Goal: Information Seeking & Learning: Learn about a topic

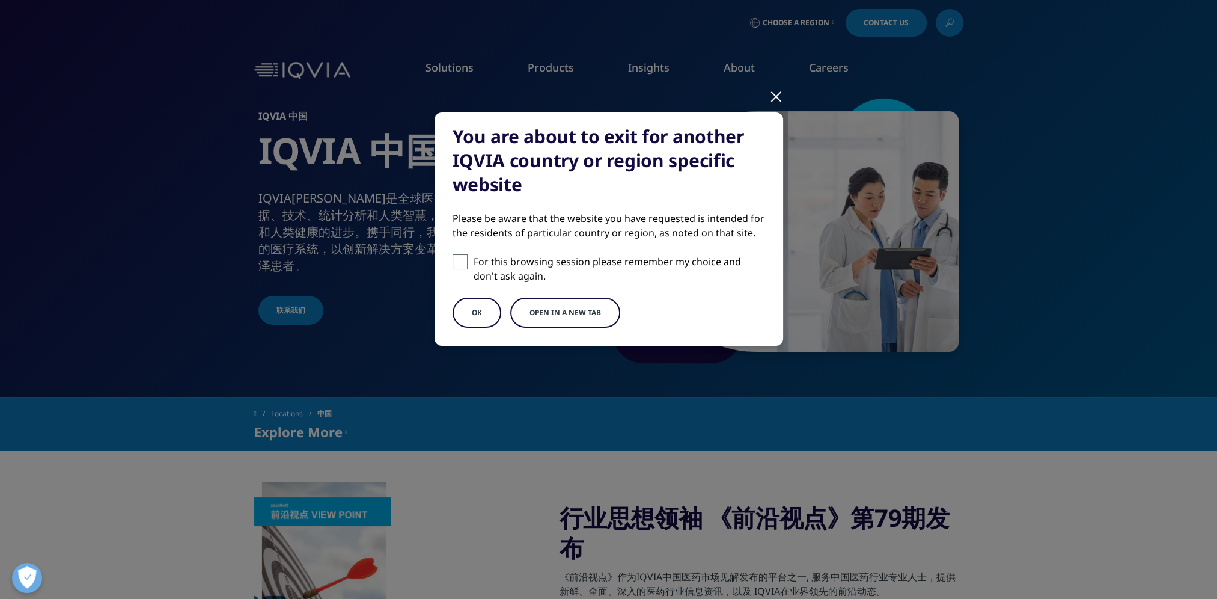
click at [559, 314] on button "Open in a new tab" at bounding box center [565, 312] width 110 height 30
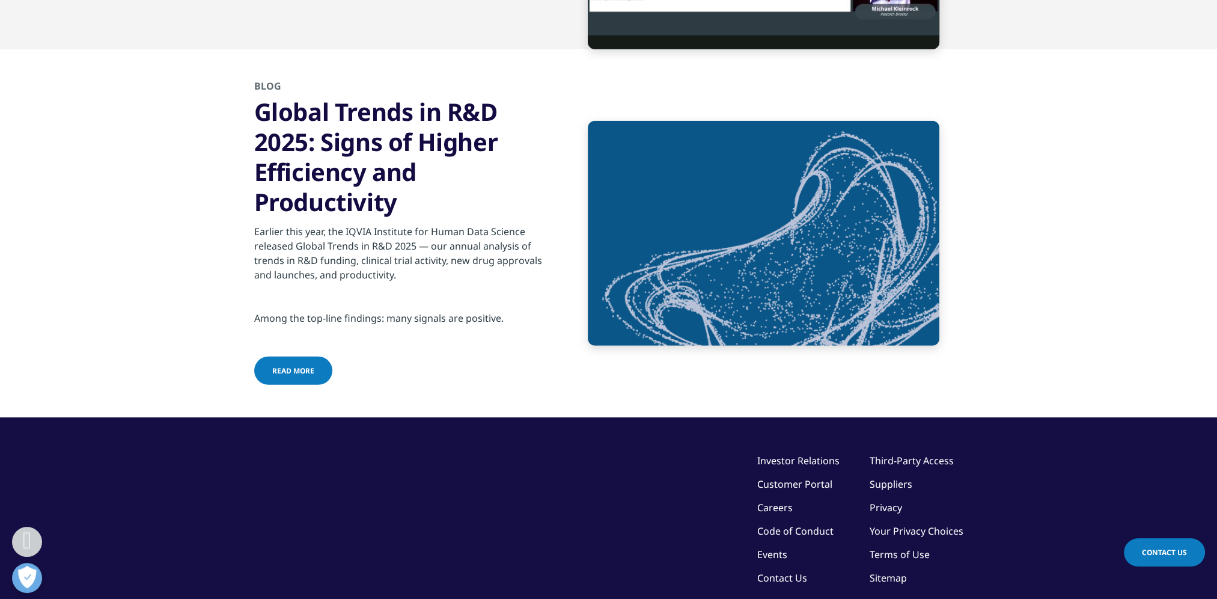
scroll to position [4289, 0]
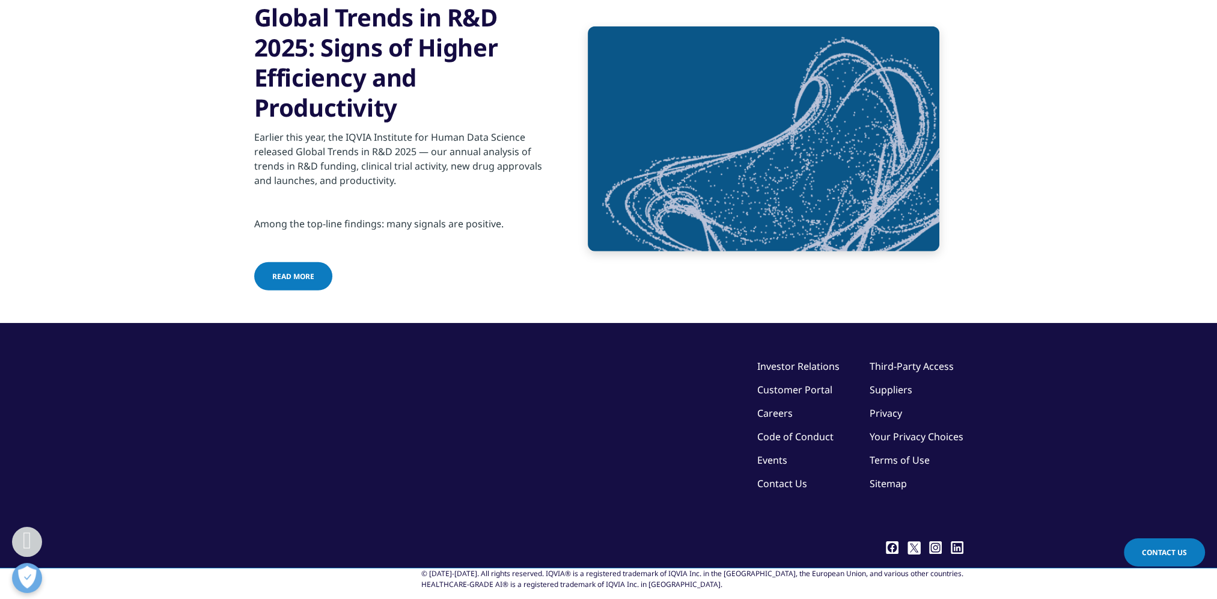
click at [637, 251] on img at bounding box center [764, 138] width 352 height 225
click at [273, 281] on span "read more" at bounding box center [293, 276] width 42 height 10
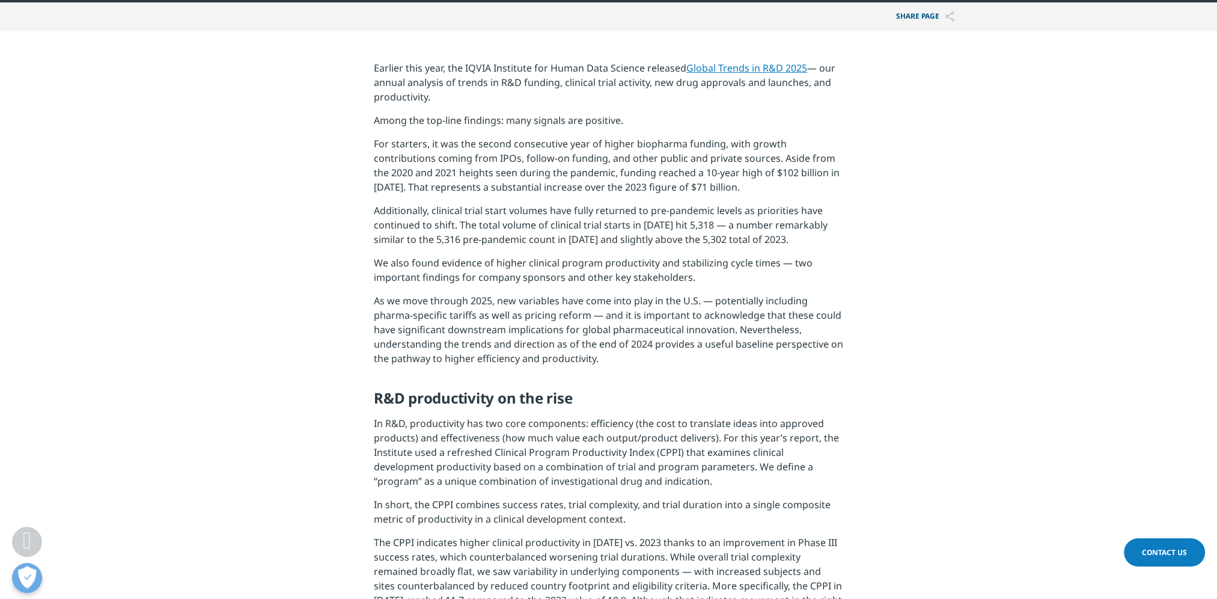
scroll to position [426, 0]
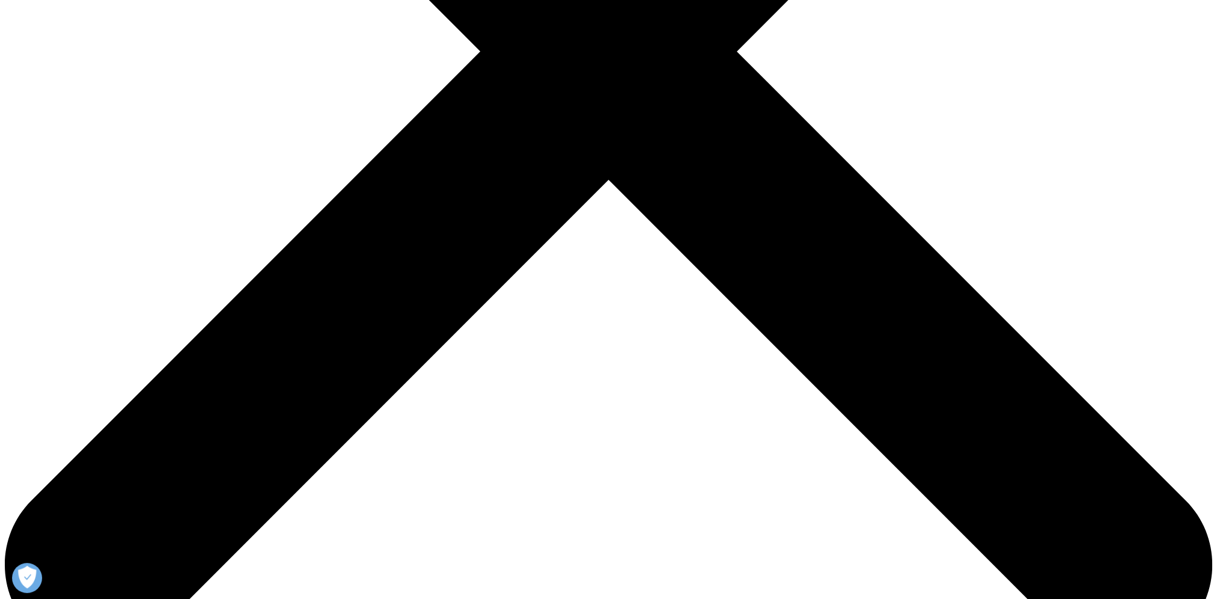
scroll to position [781, 0]
